Goal: Navigation & Orientation: Find specific page/section

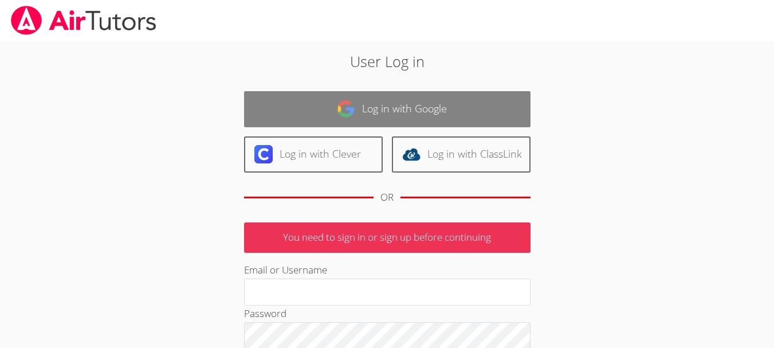
type input "[EMAIL_ADDRESS][DOMAIN_NAME]"
click at [414, 110] on link "Log in with Google" at bounding box center [387, 109] width 286 height 36
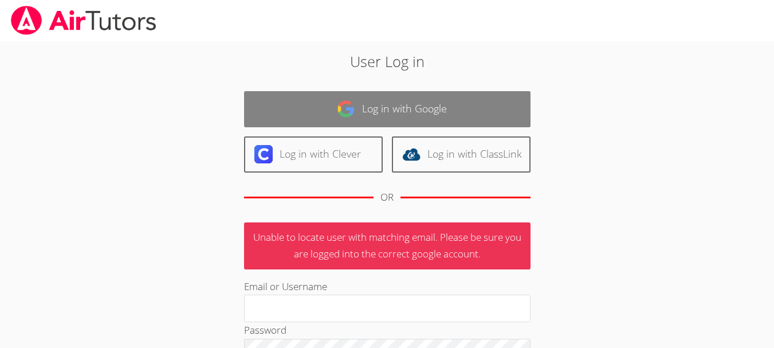
type input "[EMAIL_ADDRESS][DOMAIN_NAME]"
click at [421, 113] on link "Log in with Google" at bounding box center [387, 109] width 286 height 36
type input "[EMAIL_ADDRESS][DOMAIN_NAME]"
click at [355, 119] on link "Log in with Google" at bounding box center [387, 109] width 286 height 36
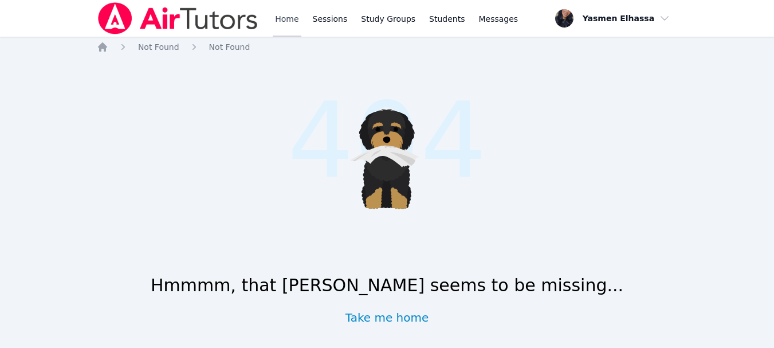
click at [289, 20] on link "Home" at bounding box center [287, 18] width 28 height 37
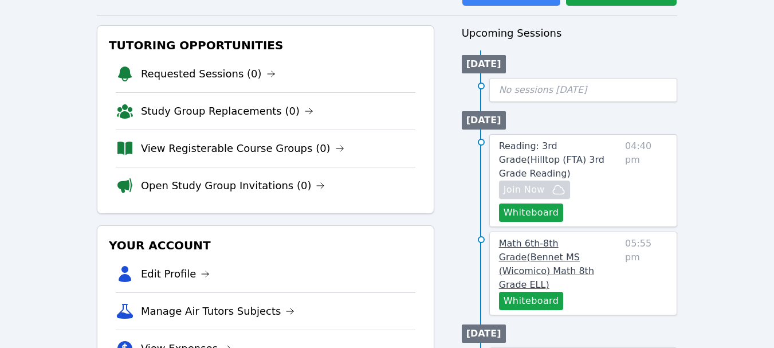
scroll to position [115, 0]
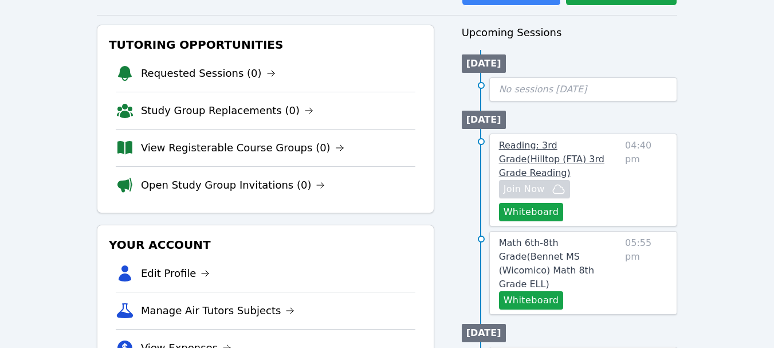
click at [549, 144] on span "Reading: 3rd Grade ( Hilltop (FTA) 3rd Grade Reading )" at bounding box center [551, 159] width 105 height 38
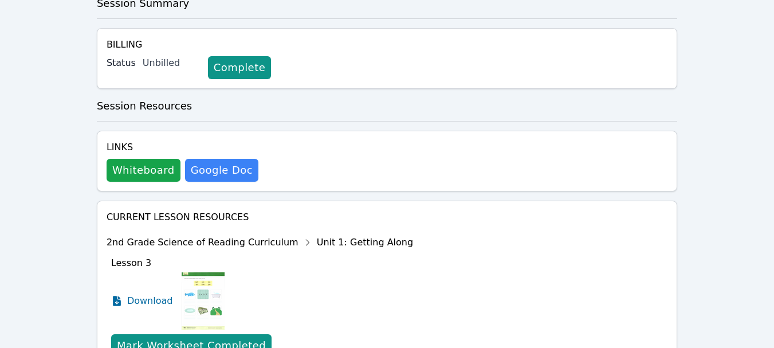
scroll to position [431, 0]
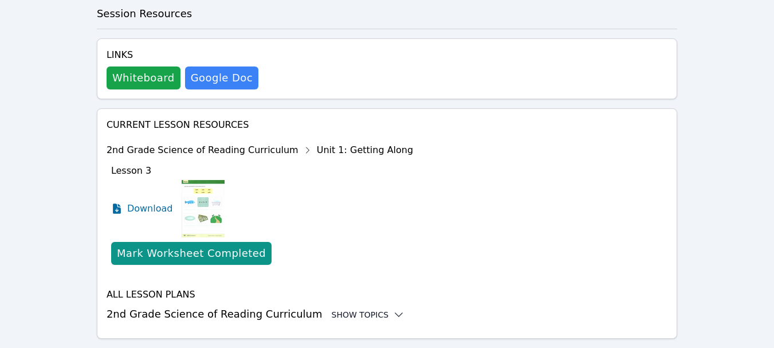
click at [332, 309] on div "Show Topics" at bounding box center [368, 314] width 73 height 11
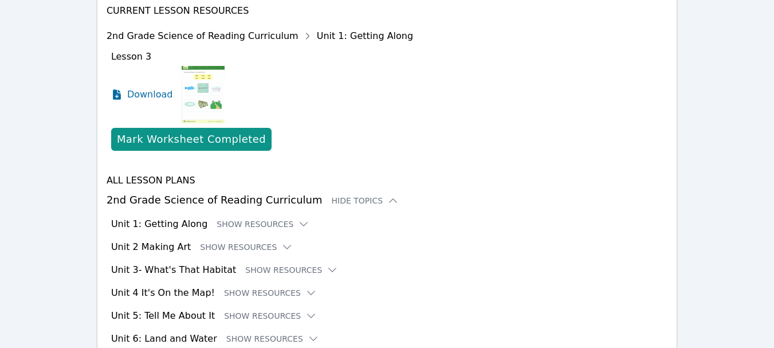
scroll to position [545, 0]
click at [234, 218] on button "Show Resources" at bounding box center [263, 223] width 93 height 11
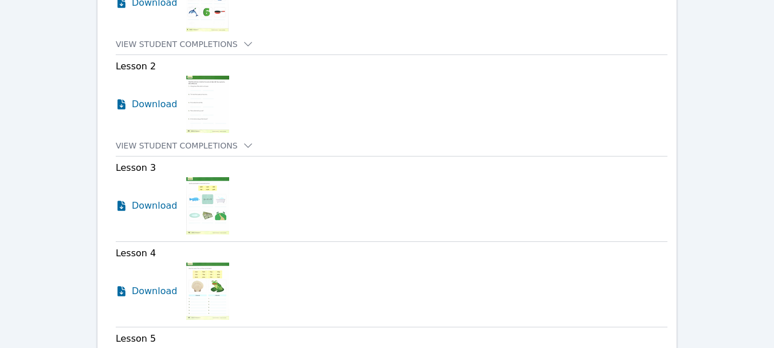
scroll to position [1047, 0]
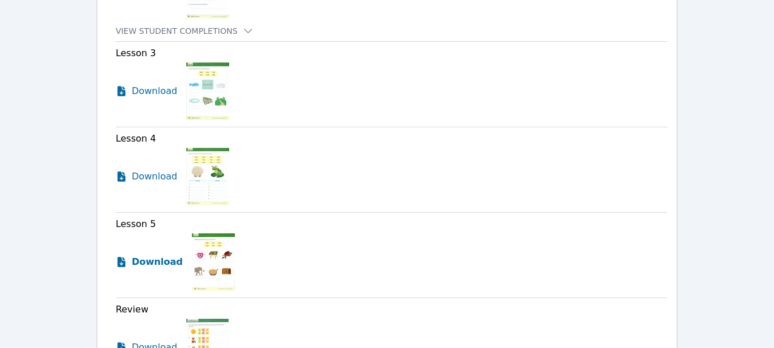
click at [162, 255] on span "Download" at bounding box center [157, 262] width 51 height 14
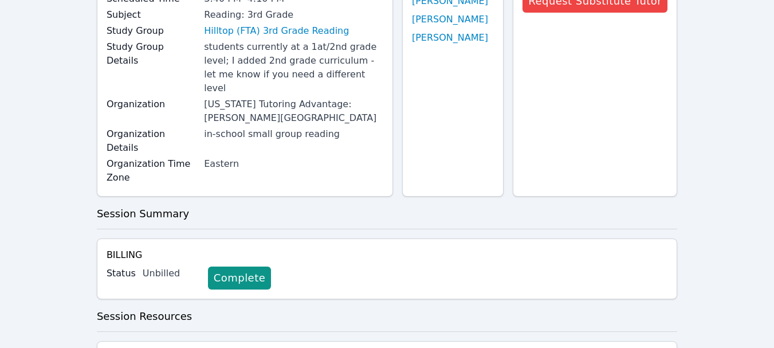
scroll to position [0, 0]
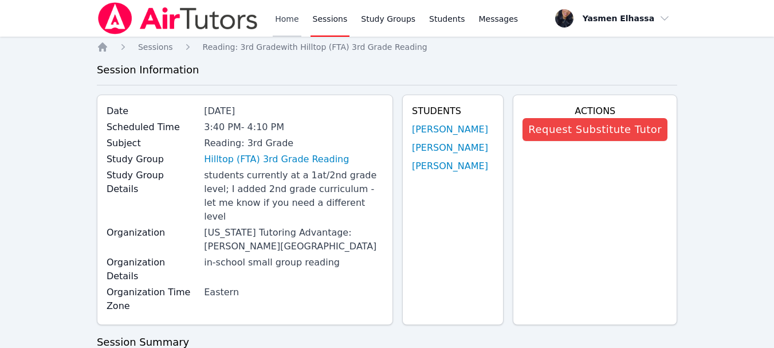
click at [291, 20] on link "Home" at bounding box center [287, 18] width 28 height 37
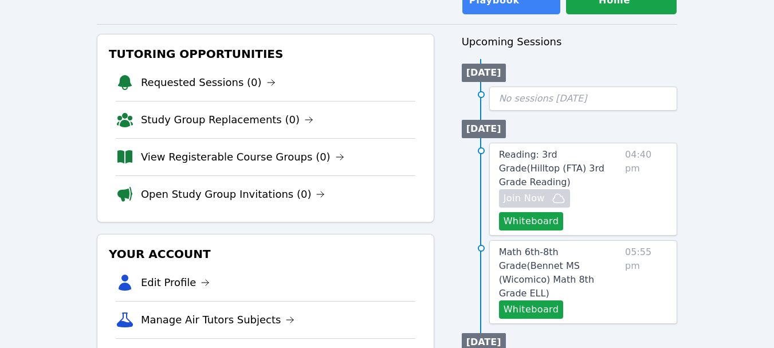
scroll to position [115, 0]
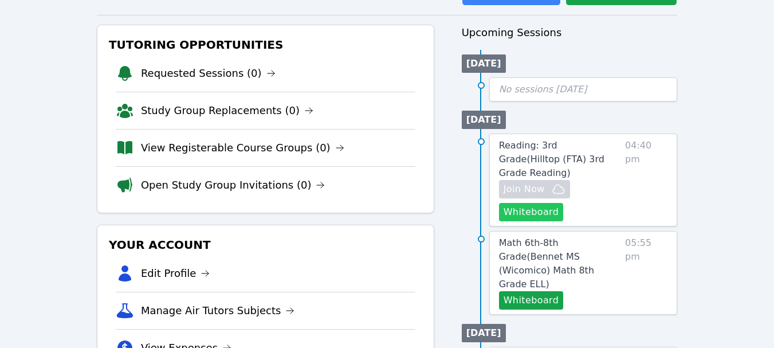
click at [547, 203] on button "Whiteboard" at bounding box center [531, 212] width 65 height 18
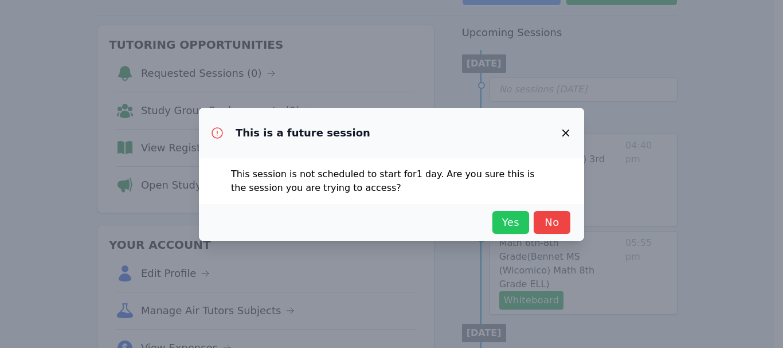
click at [506, 224] on span "Yes" at bounding box center [510, 222] width 25 height 16
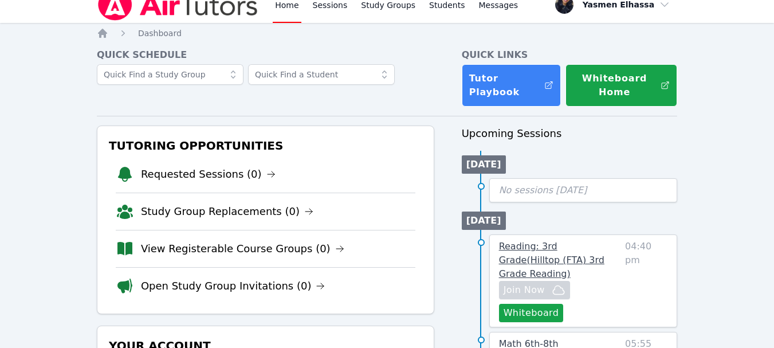
scroll to position [57, 0]
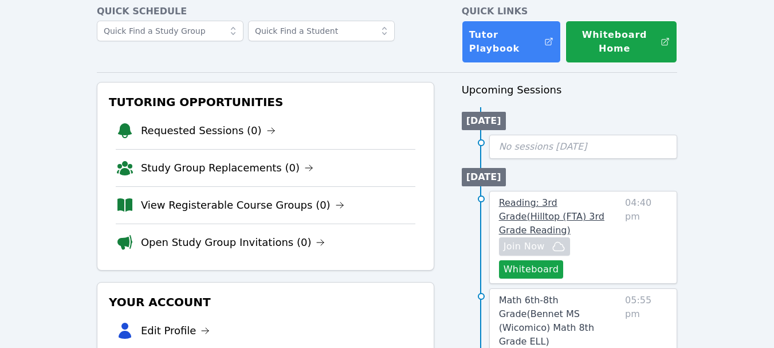
click at [565, 219] on span "Reading: 3rd Grade ( Hilltop (FTA) 3rd Grade Reading )" at bounding box center [551, 216] width 105 height 38
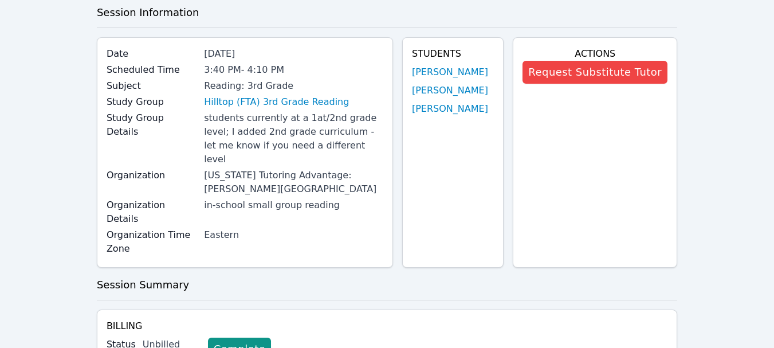
click at [532, 74] on div "Actions Request Substitute Tutor" at bounding box center [595, 152] width 164 height 230
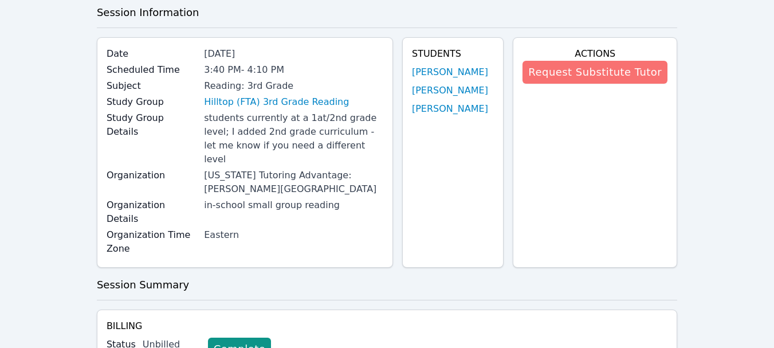
click at [548, 74] on button "Request Substitute Tutor" at bounding box center [595, 72] width 145 height 23
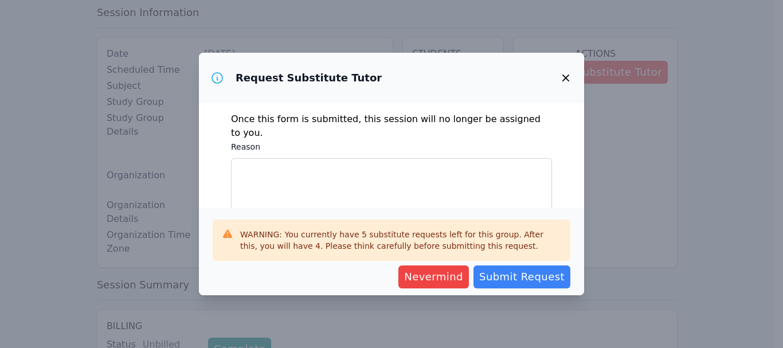
click at [560, 73] on icon "button" at bounding box center [566, 78] width 14 height 14
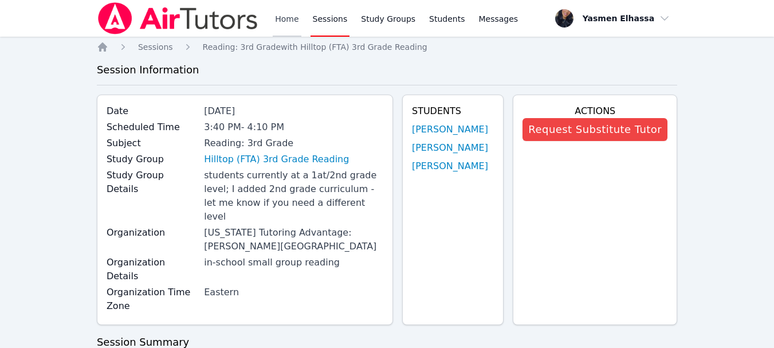
click at [299, 18] on link "Home" at bounding box center [287, 18] width 28 height 37
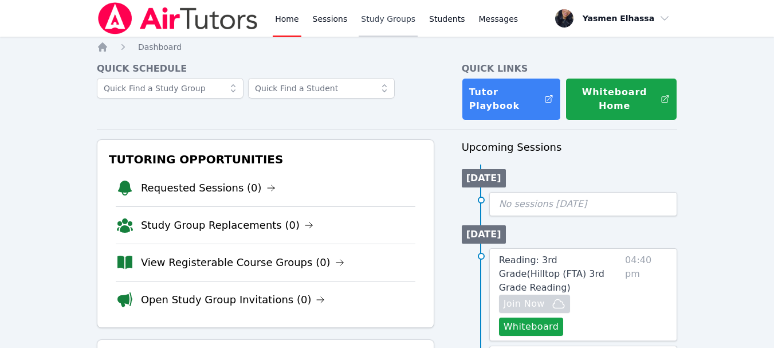
click at [383, 16] on link "Study Groups" at bounding box center [388, 18] width 59 height 37
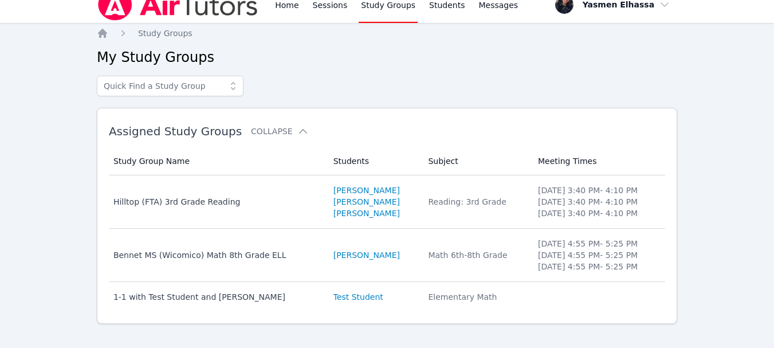
scroll to position [26, 0]
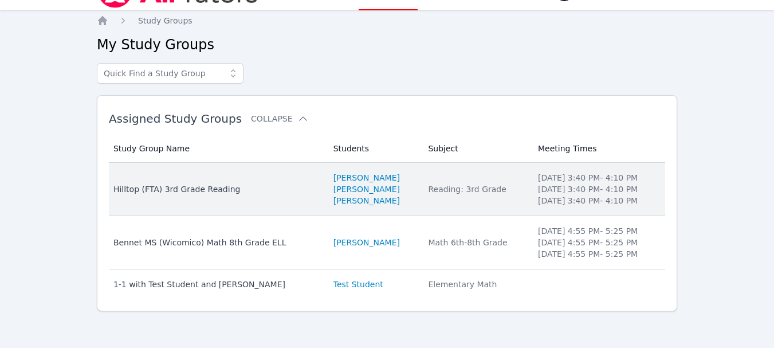
click at [190, 187] on div "Hilltop (FTA) 3rd Grade Reading" at bounding box center [216, 188] width 206 height 11
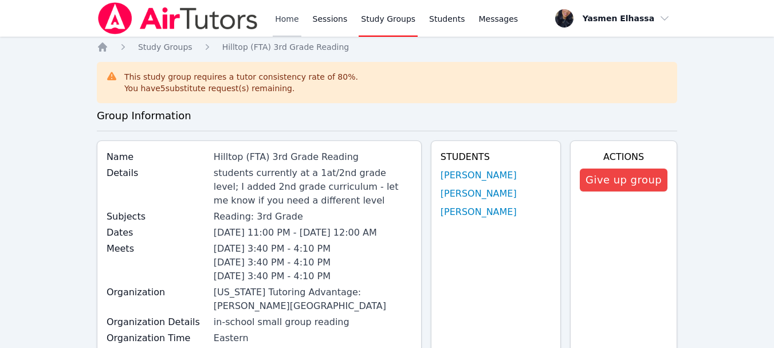
click at [284, 15] on link "Home" at bounding box center [287, 18] width 28 height 37
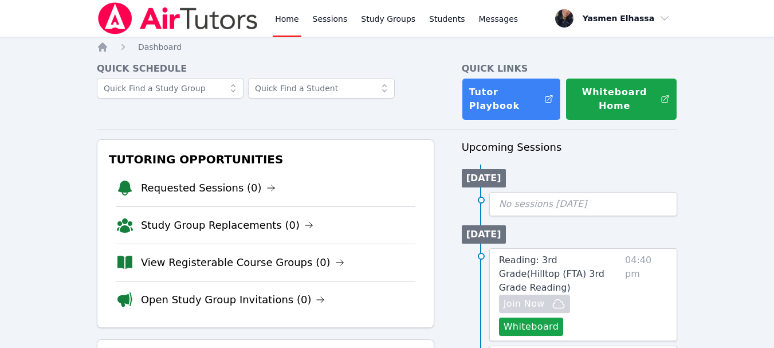
scroll to position [172, 0]
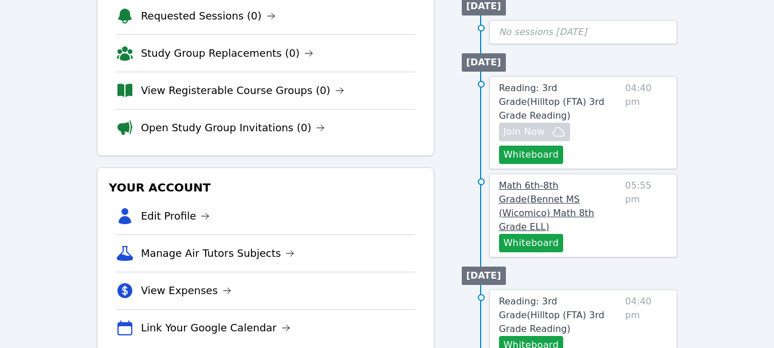
click at [579, 179] on link "Math 6th-8th Grade ( Bennet MS (Wicomico) Math 8th Grade ELL )" at bounding box center [559, 206] width 121 height 55
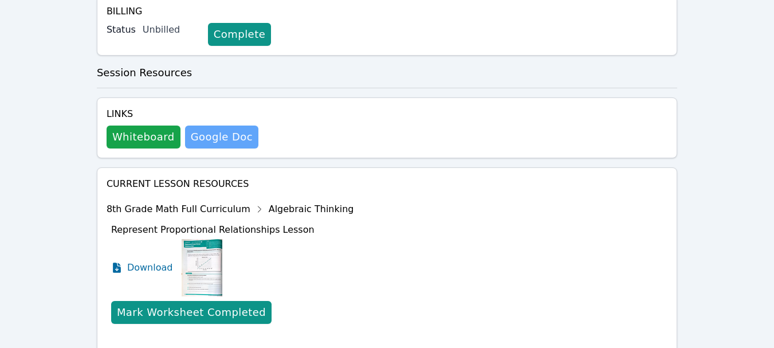
scroll to position [470, 0]
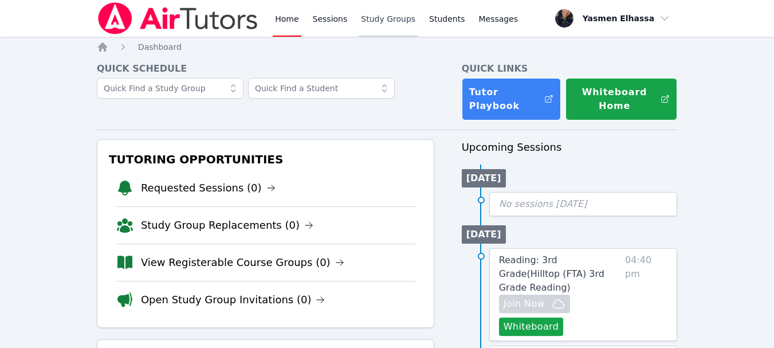
click at [390, 14] on link "Study Groups" at bounding box center [388, 18] width 59 height 37
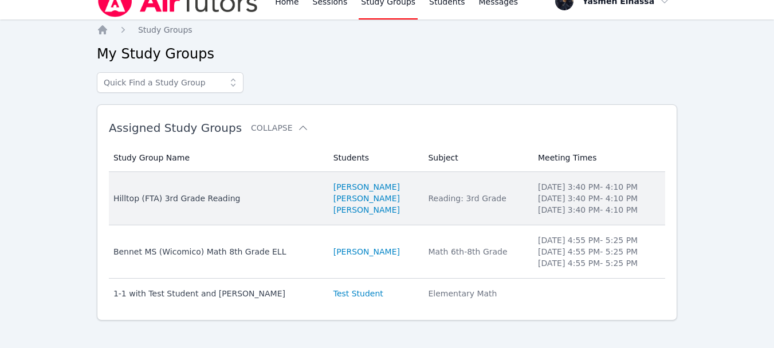
scroll to position [26, 0]
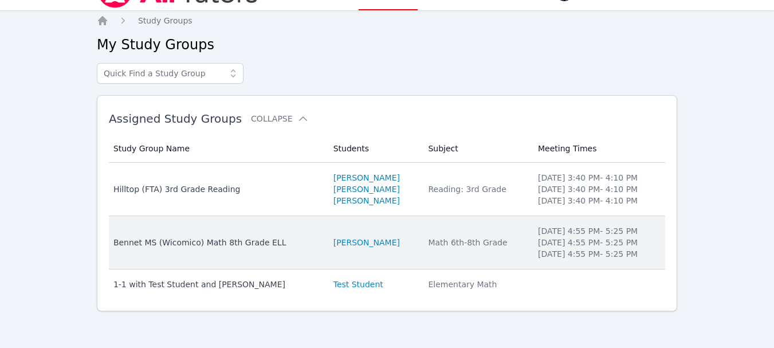
click at [217, 241] on div "Bennet MS (Wicomico) Math 8th Grade ELL" at bounding box center [216, 242] width 206 height 11
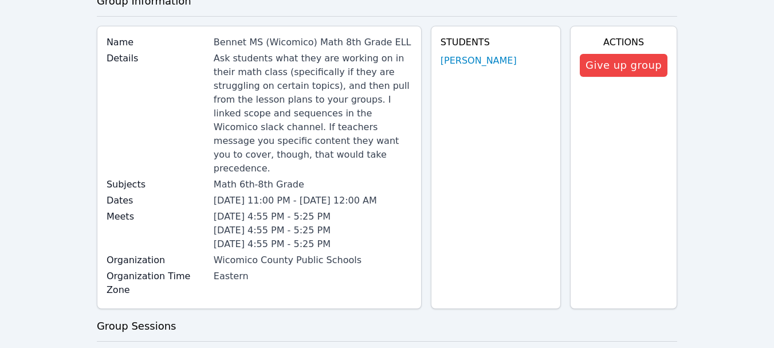
scroll to position [229, 0]
